Goal: Information Seeking & Learning: Learn about a topic

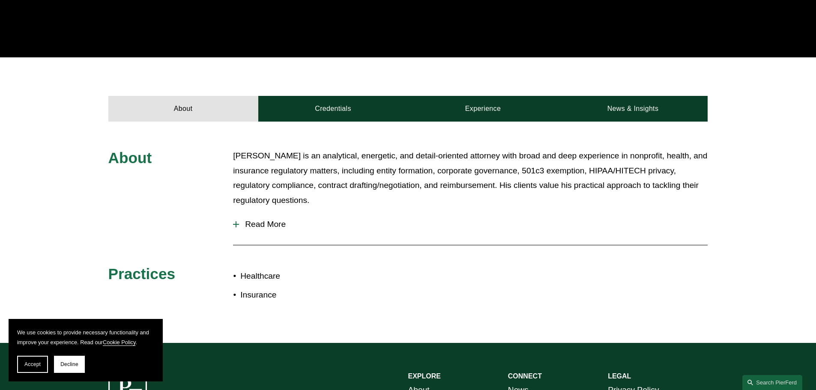
scroll to position [300, 0]
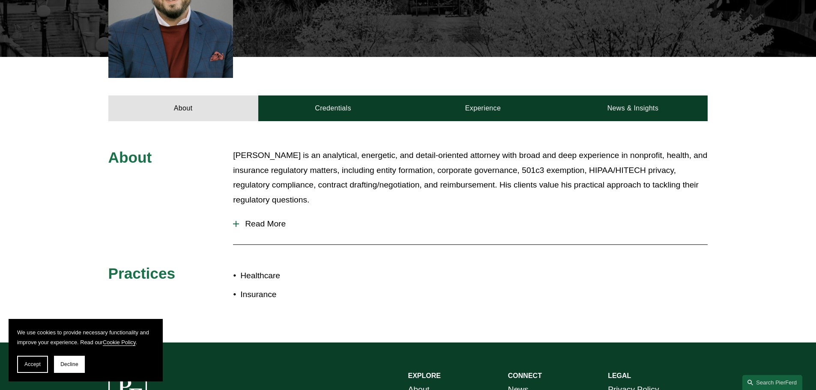
click at [256, 219] on span "Read More" at bounding box center [473, 223] width 469 height 9
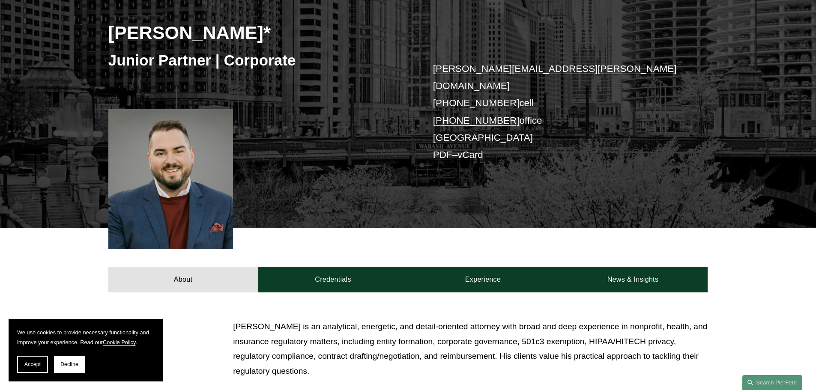
scroll to position [0, 0]
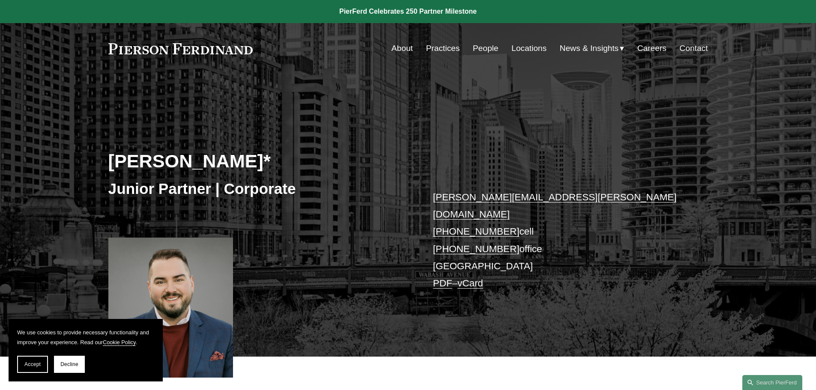
click at [401, 48] on link "People" at bounding box center [486, 48] width 26 height 16
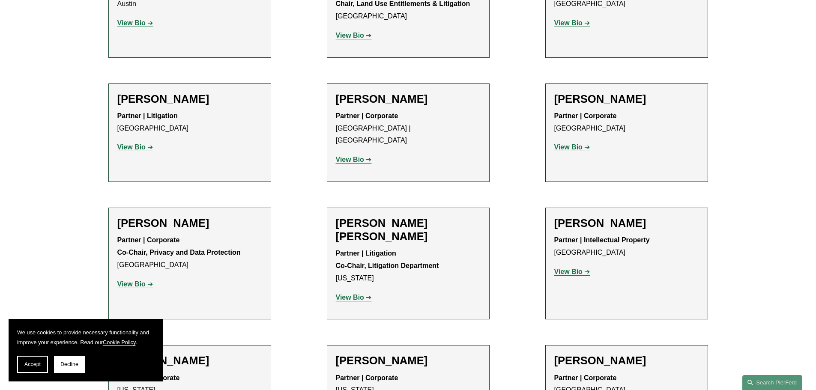
scroll to position [6031, 0]
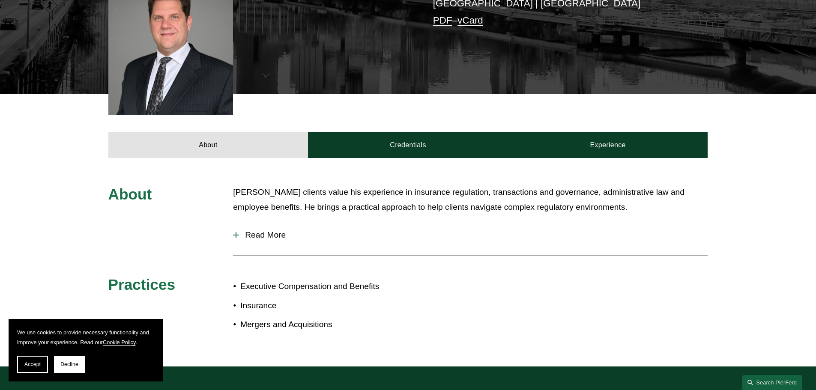
scroll to position [128, 0]
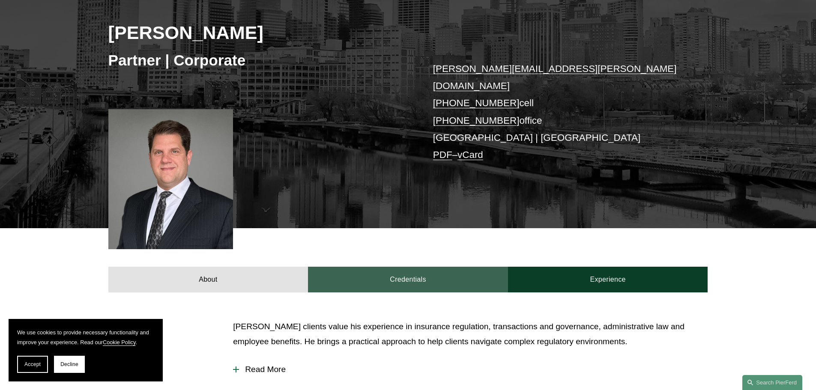
click at [394, 267] on link "Credentials" at bounding box center [408, 280] width 200 height 26
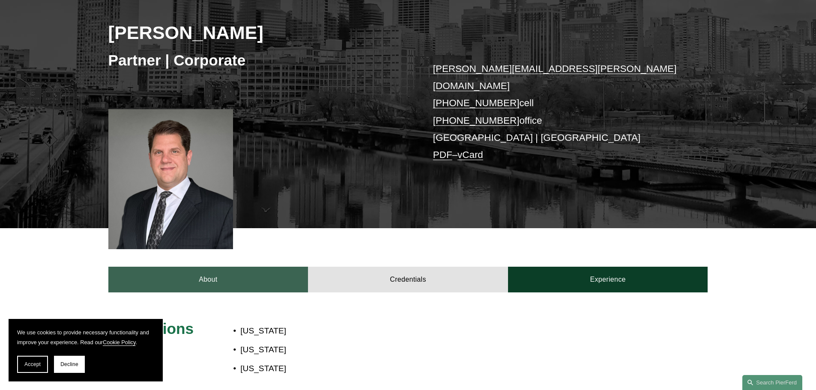
click at [258, 267] on link "About" at bounding box center [208, 280] width 200 height 26
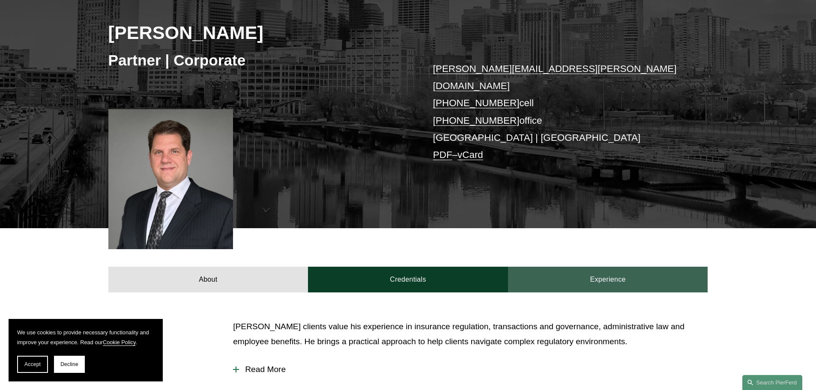
click at [602, 267] on link "Experience" at bounding box center [608, 280] width 200 height 26
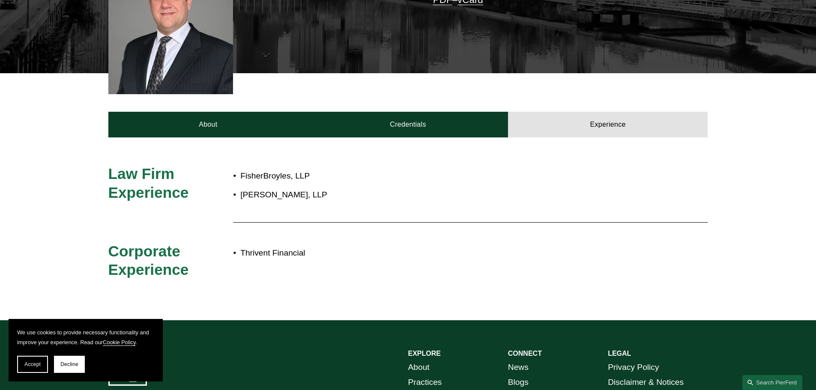
scroll to position [300, 0]
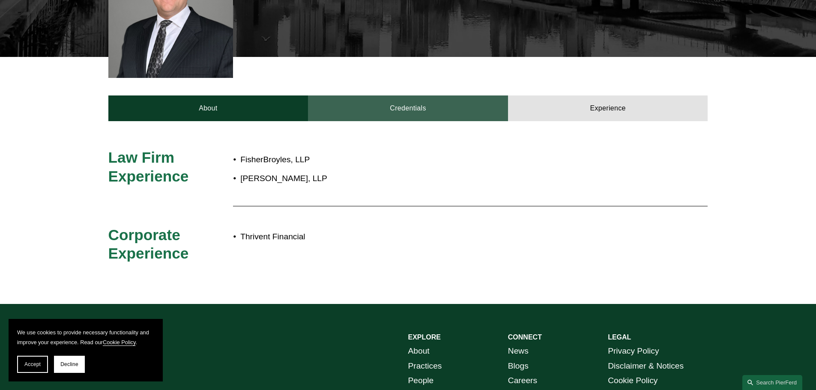
click at [348, 96] on link "Credentials" at bounding box center [408, 109] width 200 height 26
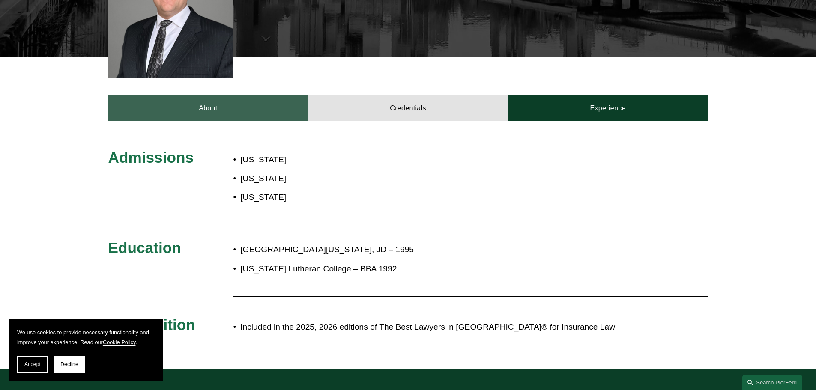
click at [229, 96] on link "About" at bounding box center [208, 109] width 200 height 26
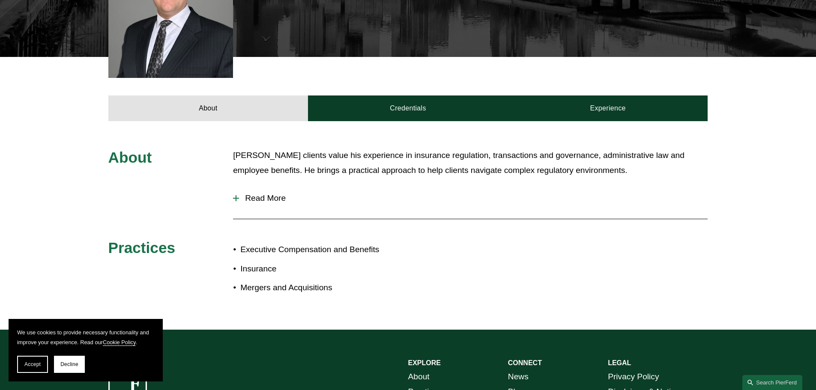
click at [241, 194] on span "Read More" at bounding box center [473, 198] width 469 height 9
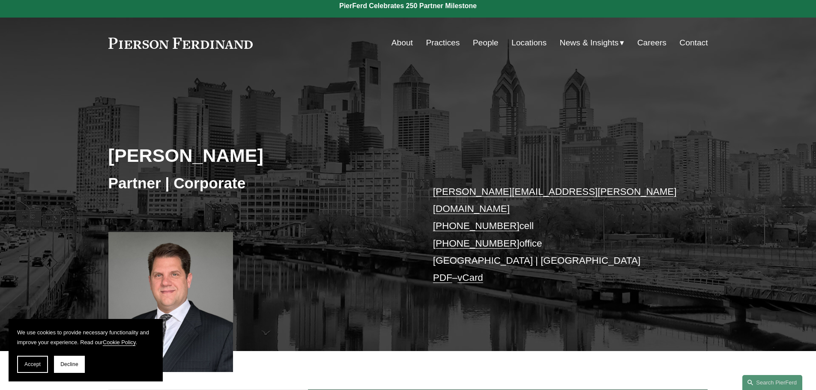
scroll to position [0, 0]
